Goal: Find specific page/section: Locate a particular part of the current website

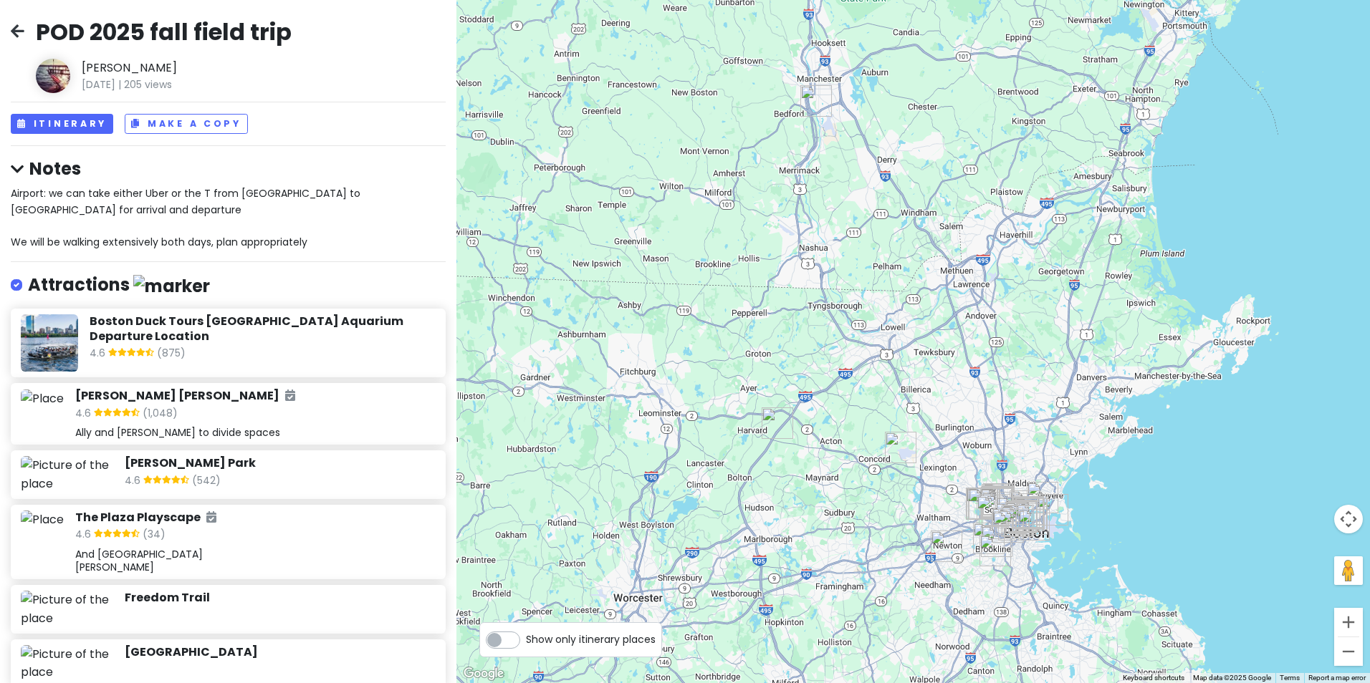
click at [562, 650] on div "Show only itinerary places" at bounding box center [570, 639] width 183 height 35
click at [544, 639] on span "Show only itinerary places" at bounding box center [591, 640] width 130 height 16
click at [535, 638] on input "Show only itinerary places" at bounding box center [530, 632] width 9 height 9
checkbox input "true"
click at [92, 129] on button "Itinerary" at bounding box center [62, 124] width 102 height 21
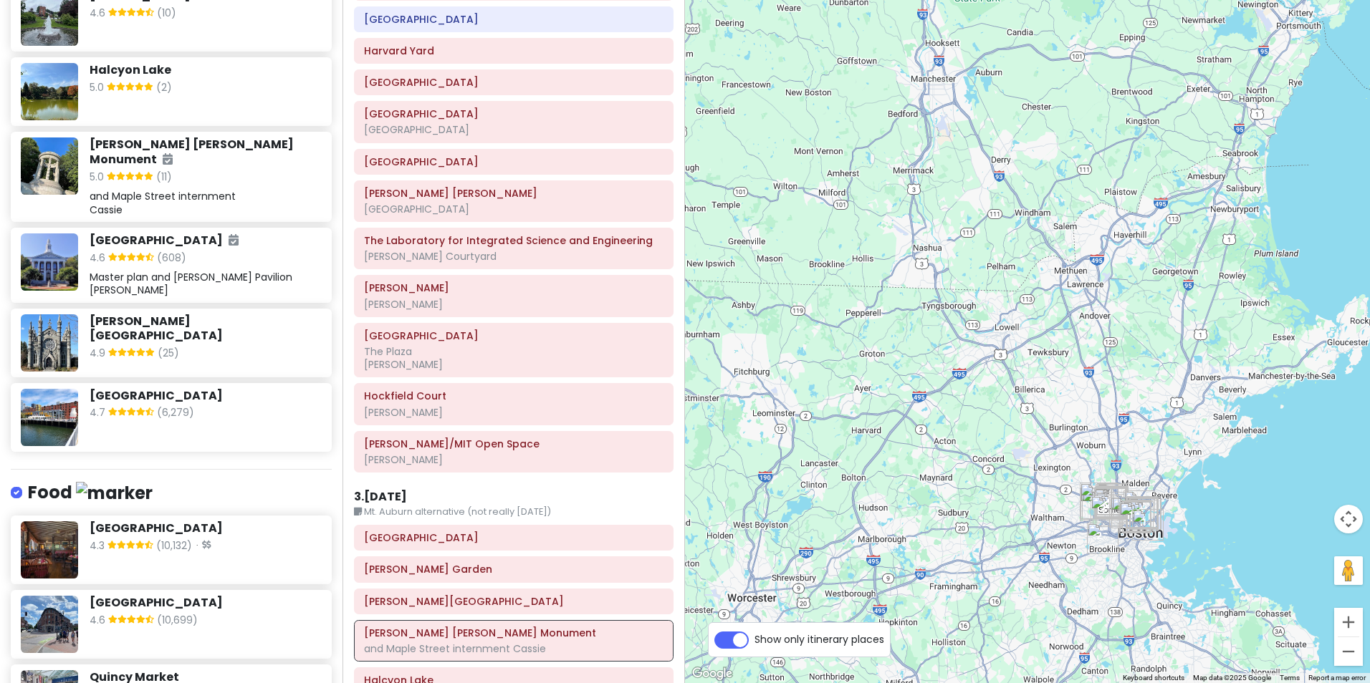
scroll to position [3223, 0]
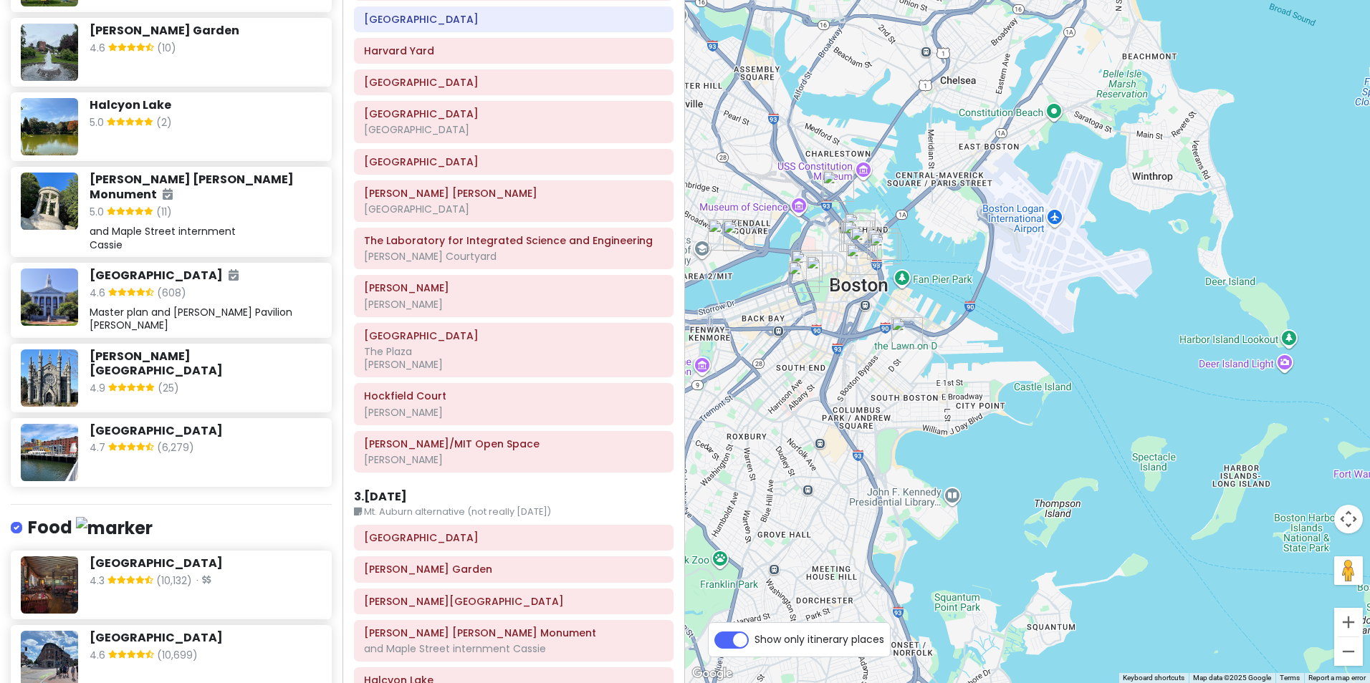
drag, startPoint x: 1029, startPoint y: 551, endPoint x: 1164, endPoint y: 150, distance: 422.5
click at [1164, 150] on div at bounding box center [1027, 341] width 685 height 683
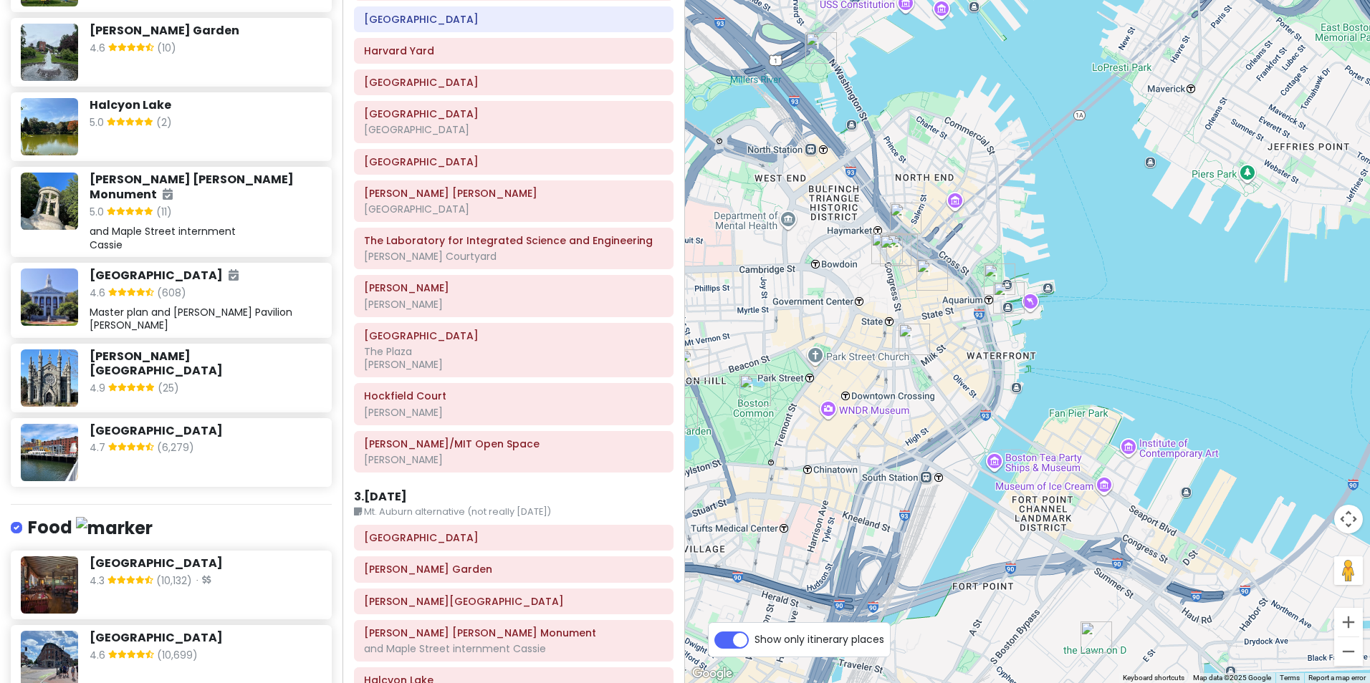
drag, startPoint x: 828, startPoint y: 289, endPoint x: 1372, endPoint y: 401, distance: 555.2
click at [1369, 401] on html "POD 2025 fall field trip [PERSON_NAME] [DATE] | 206 views Itinerary Make a Copy…" at bounding box center [685, 341] width 1370 height 683
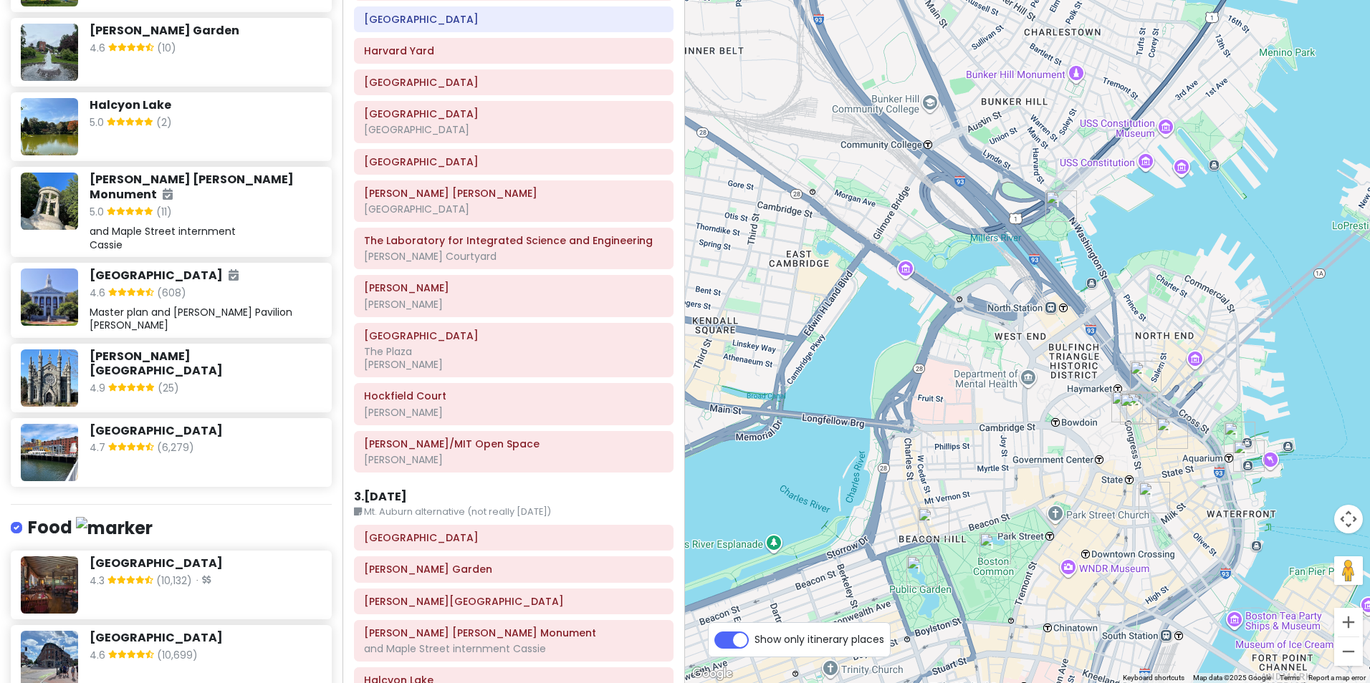
drag, startPoint x: 1008, startPoint y: 345, endPoint x: 1082, endPoint y: 402, distance: 93.0
click at [1088, 405] on div at bounding box center [1027, 341] width 685 height 683
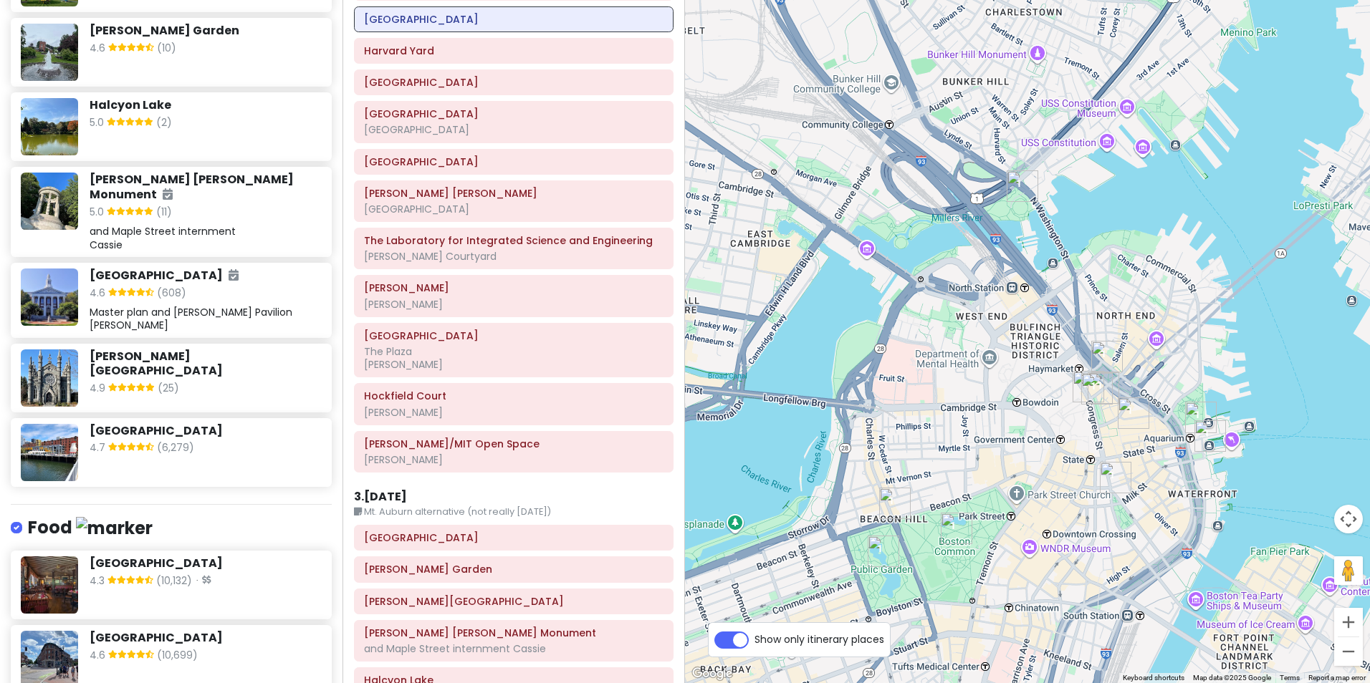
click at [111, 631] on h6 "[GEOGRAPHIC_DATA]" at bounding box center [205, 638] width 231 height 15
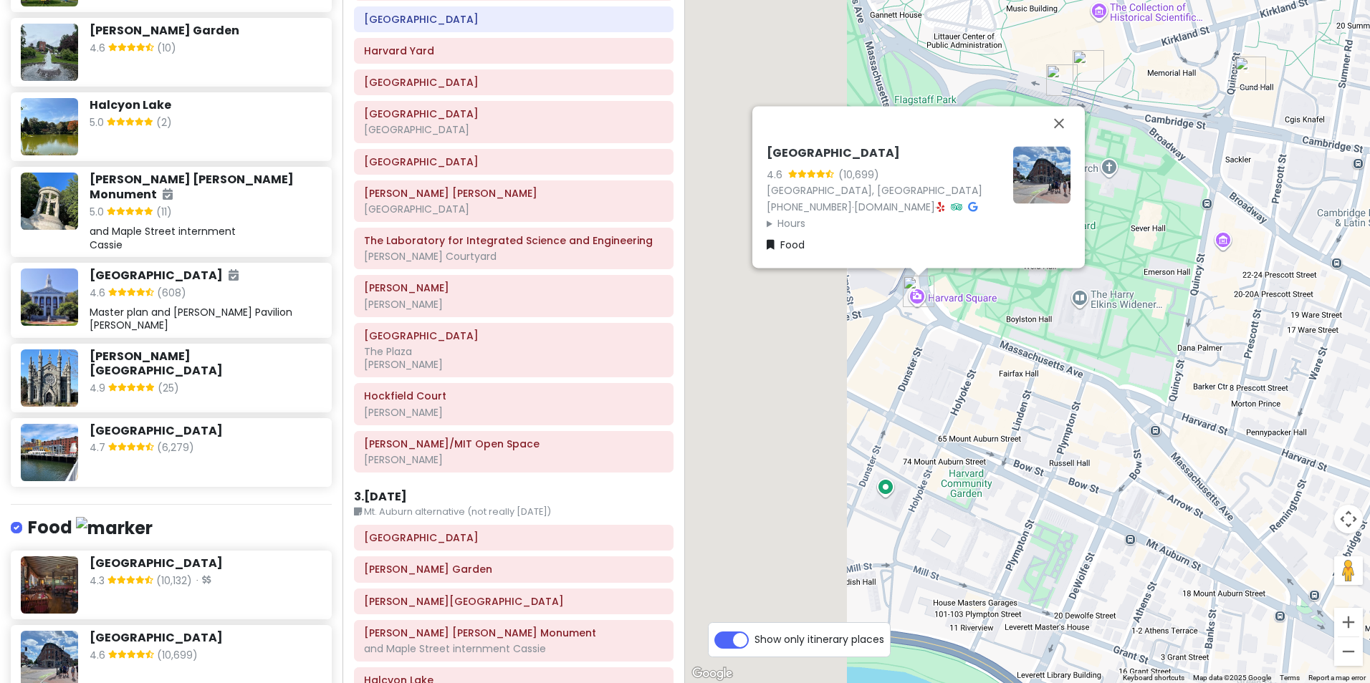
drag, startPoint x: 845, startPoint y: 394, endPoint x: 1200, endPoint y: 364, distance: 356.6
click at [1200, 364] on div "[GEOGRAPHIC_DATA] 4.6 (10,699) [STREET_ADDRESS] [PHONE_NUMBER] · [DOMAIN_NAME] …" at bounding box center [1027, 341] width 685 height 683
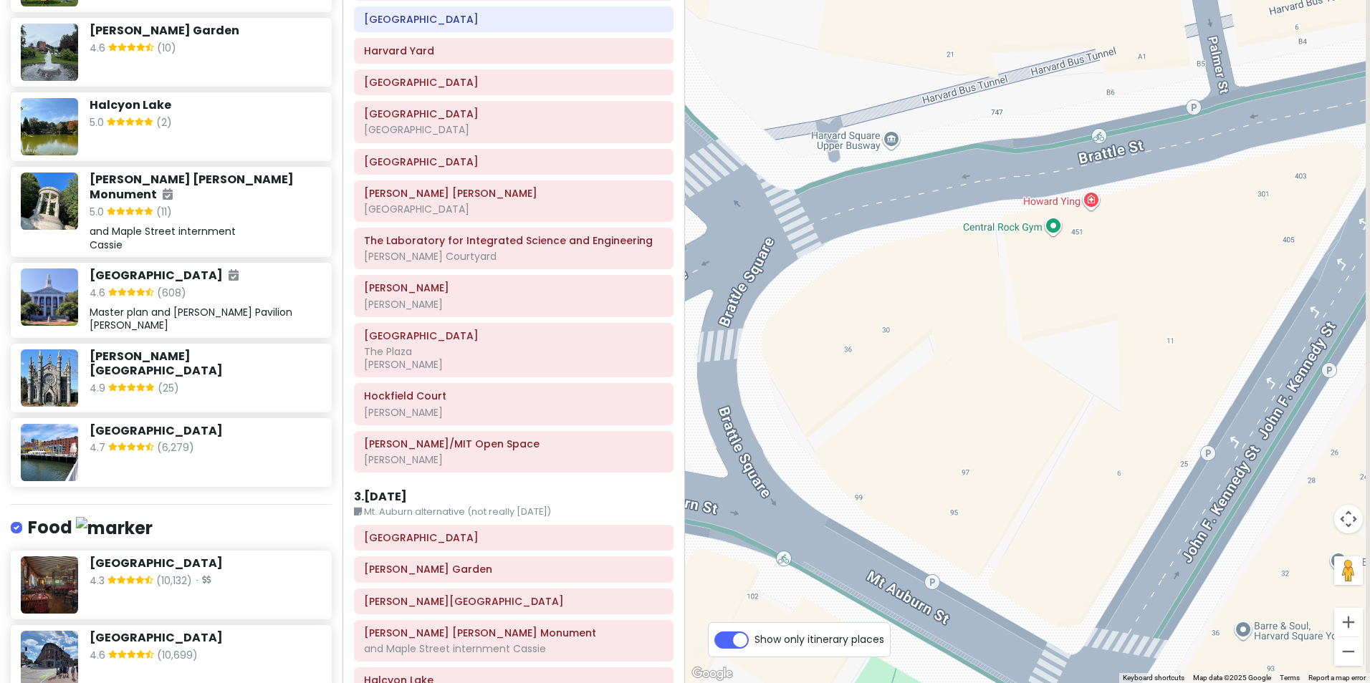
drag, startPoint x: 945, startPoint y: 297, endPoint x: 809, endPoint y: 251, distance: 143.6
click at [809, 251] on div "[GEOGRAPHIC_DATA] 4.6 (10,699) [STREET_ADDRESS] [PHONE_NUMBER] · [DOMAIN_NAME] …" at bounding box center [1027, 341] width 685 height 683
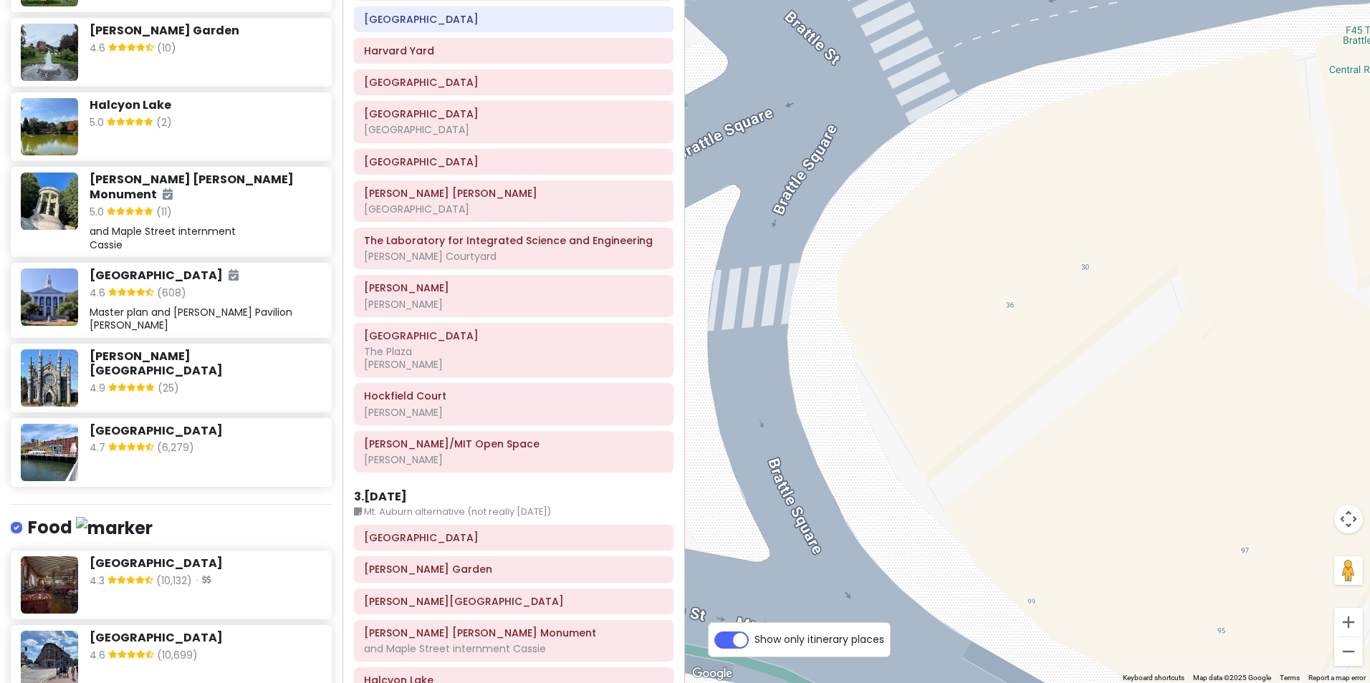
drag, startPoint x: 870, startPoint y: 294, endPoint x: 1100, endPoint y: 163, distance: 265.3
click at [1100, 163] on div "[GEOGRAPHIC_DATA] 4.6 (10,699) [STREET_ADDRESS] [PHONE_NUMBER] · [DOMAIN_NAME] …" at bounding box center [1027, 341] width 685 height 683
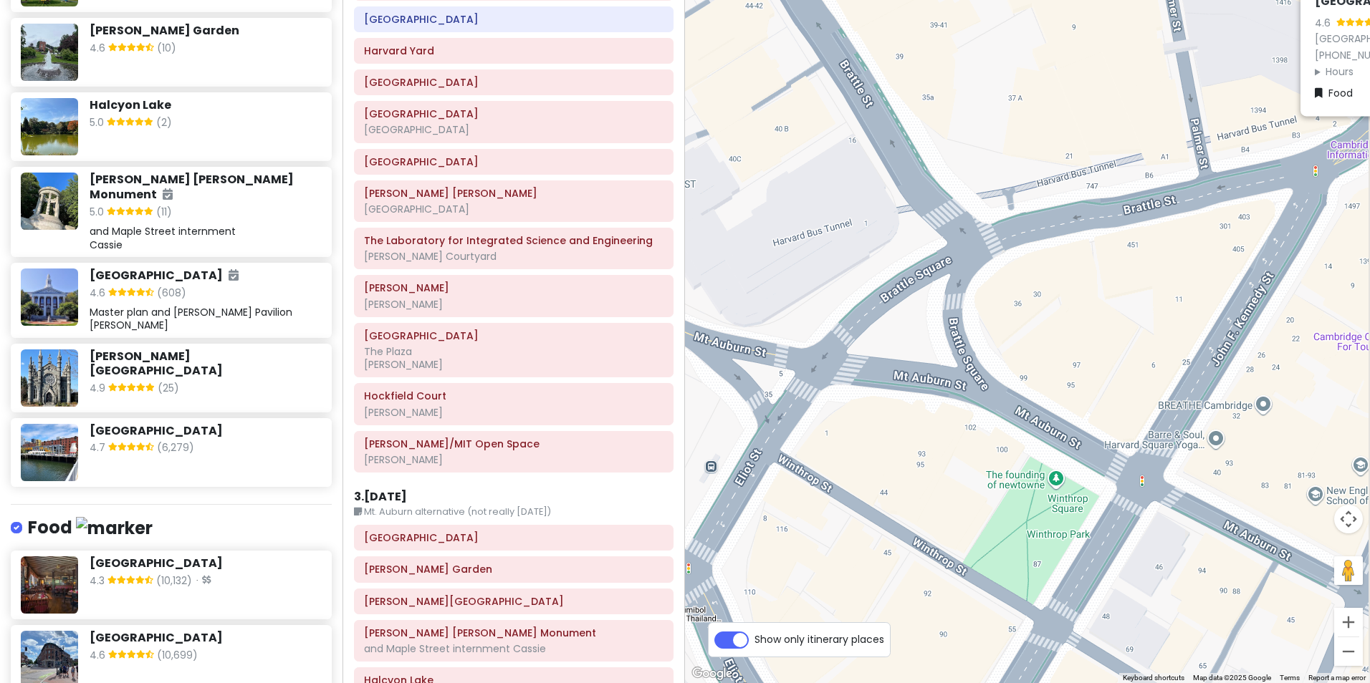
drag, startPoint x: 1073, startPoint y: 336, endPoint x: 1036, endPoint y: 342, distance: 37.7
click at [1036, 342] on div "[GEOGRAPHIC_DATA] 4.6 (10,699) [STREET_ADDRESS] [PHONE_NUMBER] · [DOMAIN_NAME] …" at bounding box center [1027, 341] width 685 height 683
